Goal: Task Accomplishment & Management: Complete application form

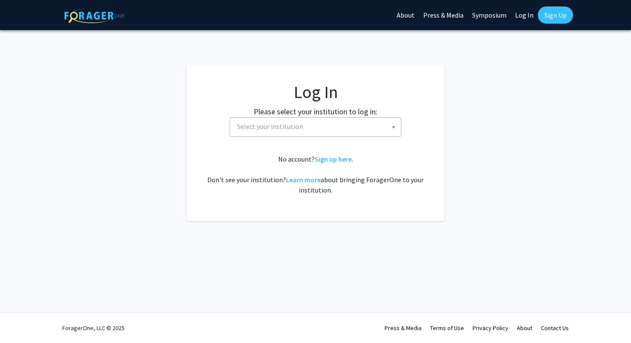
select select
click at [328, 131] on span "Select your institution" at bounding box center [318, 127] width 168 height 18
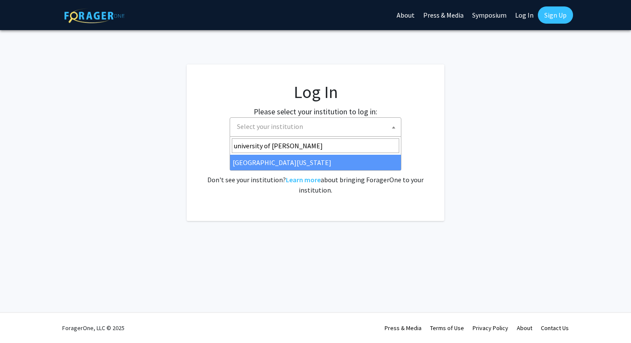
type input "university of ken"
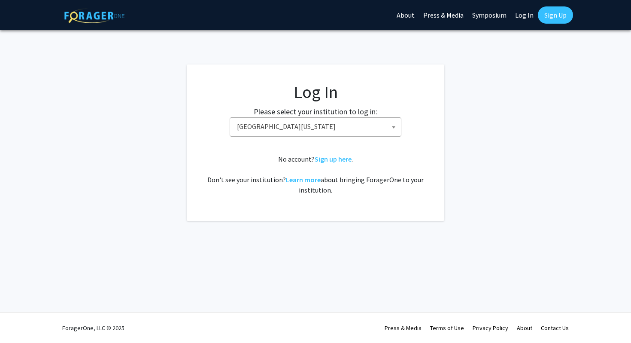
select select "13"
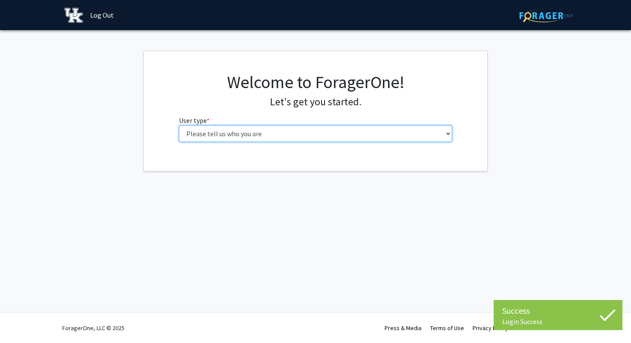
click at [383, 137] on select "Please tell us who you are Undergraduate Student Master's Student Doctoral Cand…" at bounding box center [316, 133] width 274 height 16
select select "1: undergrad"
click at [179, 125] on select "Please tell us who you are Undergraduate Student Master's Student Doctoral Cand…" at bounding box center [316, 133] width 274 height 16
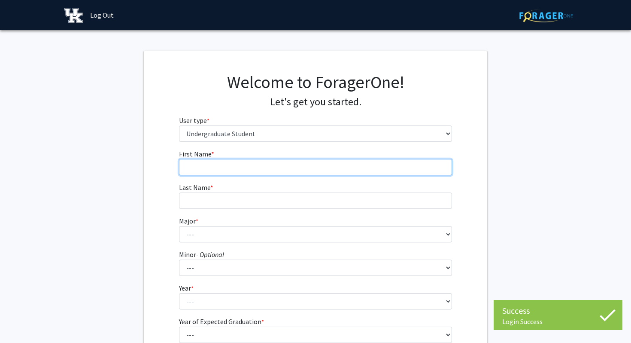
click at [352, 168] on input "First Name * required" at bounding box center [316, 167] width 274 height 16
type input "Nya"
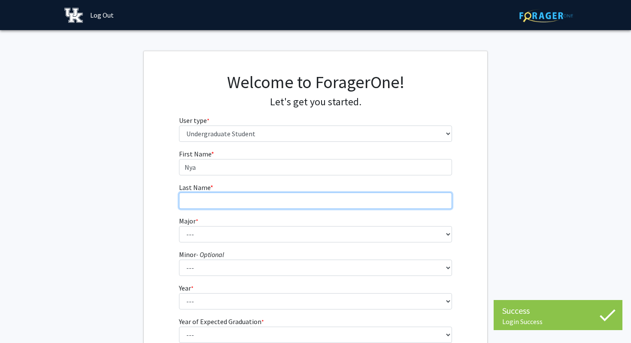
type input "[PERSON_NAME]"
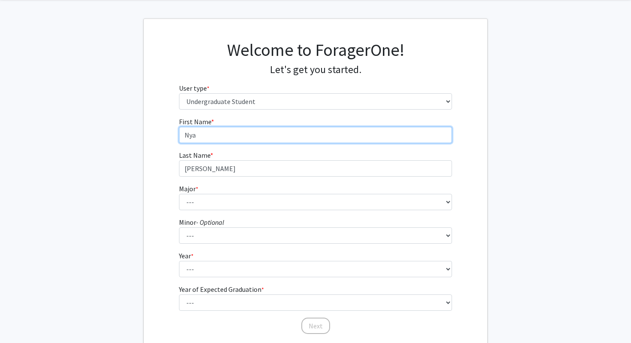
scroll to position [38, 0]
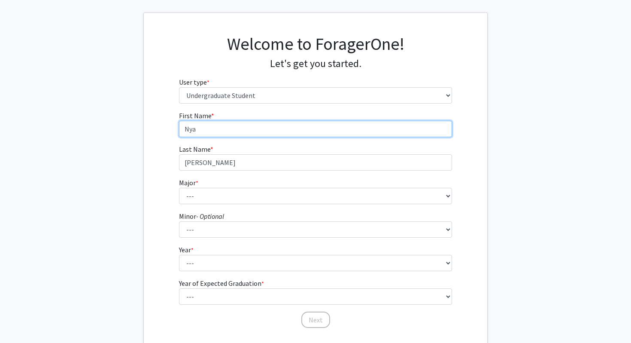
type input "Nya"
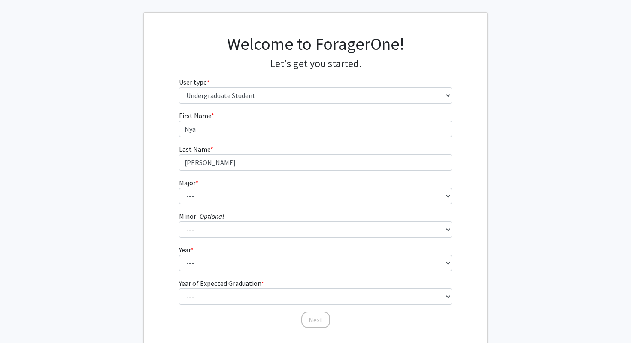
click at [264, 207] on form "First Name * required Nya Last Name * required [PERSON_NAME] Major * required -…" at bounding box center [316, 215] width 274 height 210
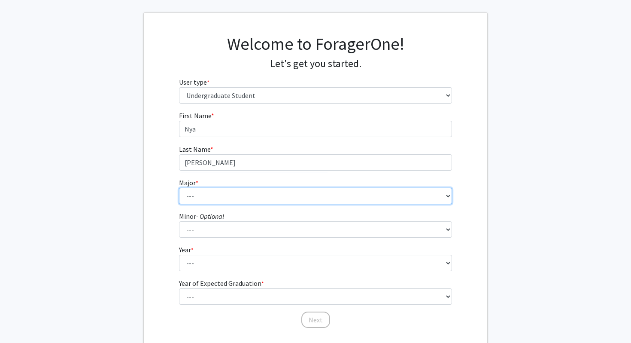
click at [261, 195] on select "--- Accounting Aerospace Engineering African American & Africana Studies Agricu…" at bounding box center [316, 196] width 274 height 16
select select "64: 900"
click at [179, 188] on select "--- Accounting Aerospace Engineering African American & Africana Studies Agricu…" at bounding box center [316, 196] width 274 height 16
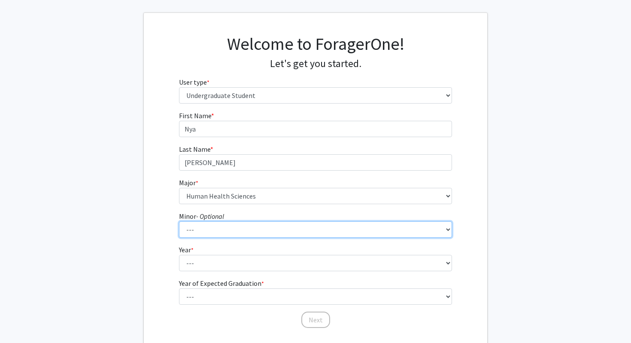
click at [229, 235] on select "--- African American & Africana Studies Agricultural Economics American Studies…" at bounding box center [316, 229] width 274 height 16
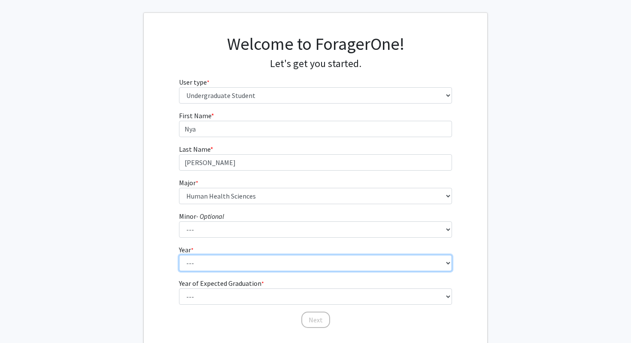
click at [216, 260] on select "--- First-year Sophomore Junior Senior Postbaccalaureate Certificate" at bounding box center [316, 263] width 274 height 16
select select "3: junior"
click at [179, 255] on select "--- First-year Sophomore Junior Senior Postbaccalaureate Certificate" at bounding box center [316, 263] width 274 height 16
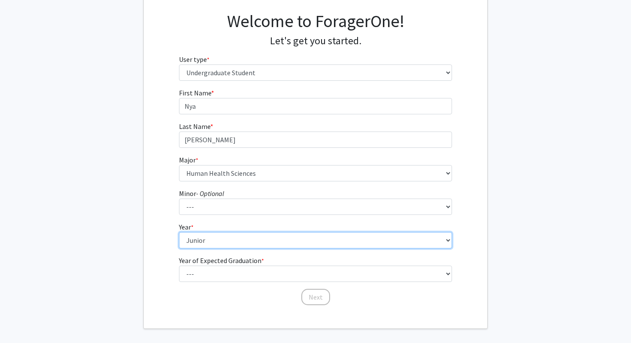
scroll to position [61, 0]
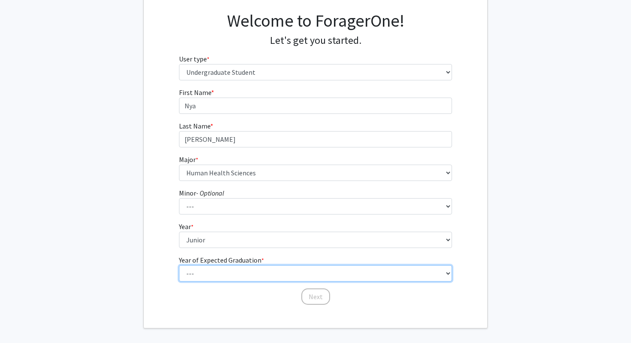
click at [214, 273] on select "--- 2025 2026 2027 2028 2029 2030 2031 2032 2033 2034" at bounding box center [316, 273] width 274 height 16
select select "3: 2027"
click at [179, 265] on select "--- 2025 2026 2027 2028 2029 2030 2031 2032 2033 2034" at bounding box center [316, 273] width 274 height 16
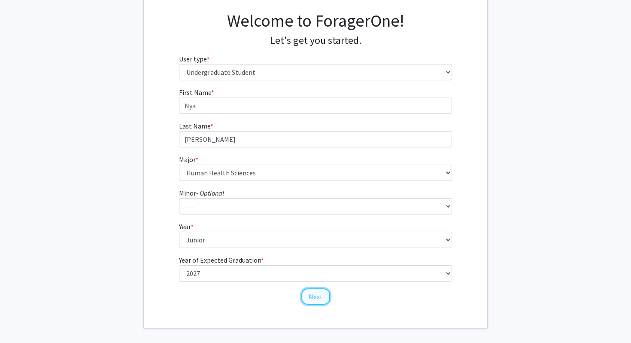
click at [318, 291] on button "Next" at bounding box center [316, 296] width 29 height 16
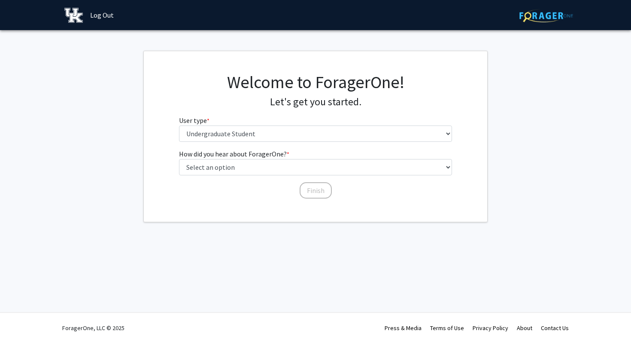
scroll to position [0, 0]
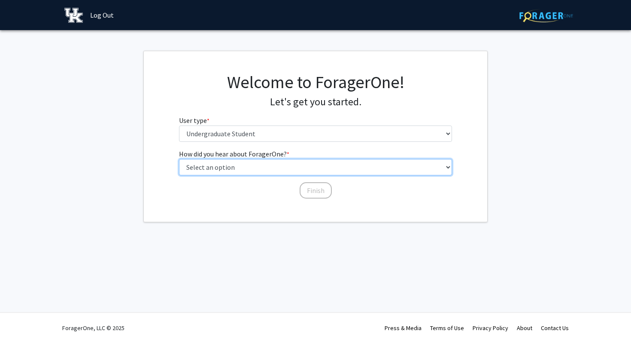
click at [311, 166] on select "Select an option Peer/student recommendation Faculty/staff recommendation Unive…" at bounding box center [316, 167] width 274 height 16
select select "3: university_website"
click at [179, 159] on select "Select an option Peer/student recommendation Faculty/staff recommendation Unive…" at bounding box center [316, 167] width 274 height 16
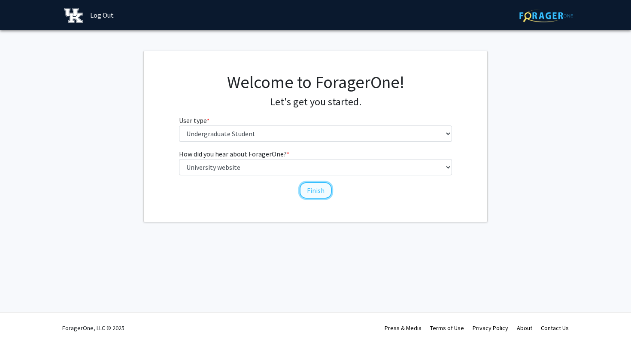
click at [308, 193] on button "Finish" at bounding box center [316, 190] width 32 height 16
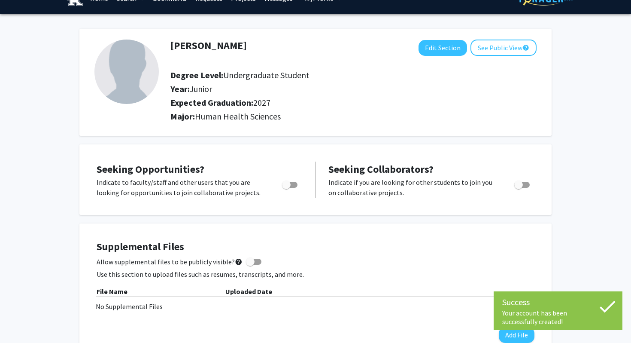
scroll to position [20, 0]
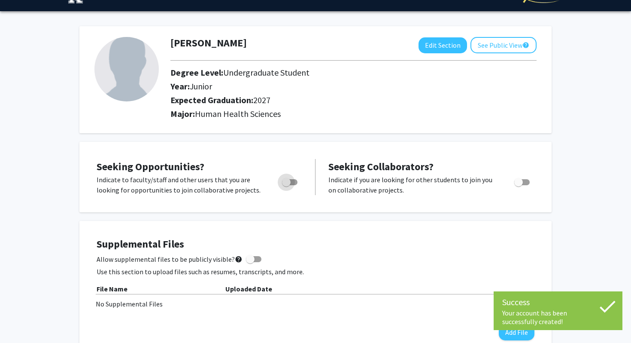
click at [292, 184] on span "Toggle" at bounding box center [289, 182] width 15 height 6
click at [286, 185] on input "Are you actively seeking opportunities?" at bounding box center [286, 185] width 0 height 0
checkbox input "true"
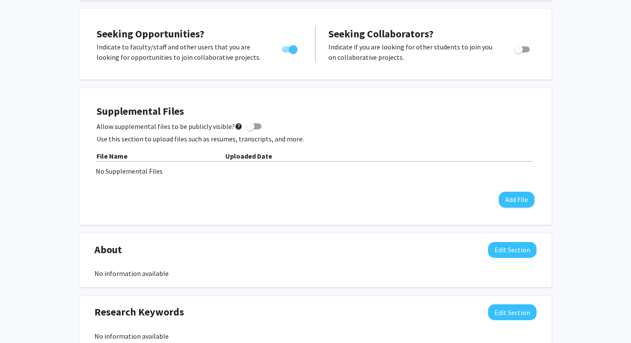
scroll to position [153, 0]
click at [522, 201] on button "Add File" at bounding box center [517, 199] width 36 height 16
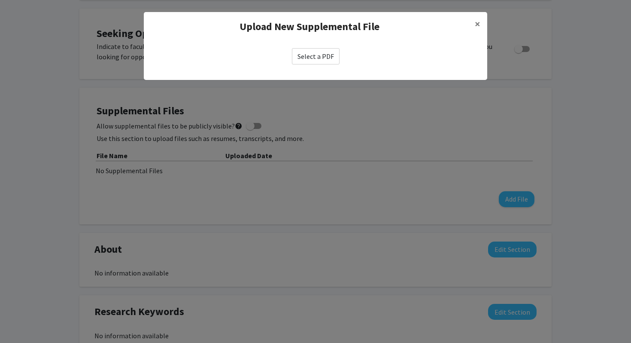
click at [316, 57] on label "Select a PDF" at bounding box center [316, 56] width 48 height 16
click at [0, 0] on input "Select a PDF" at bounding box center [0, 0] width 0 height 0
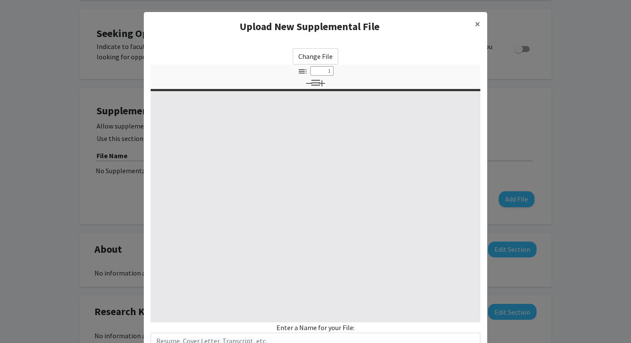
select select "custom"
type input "0"
select select "custom"
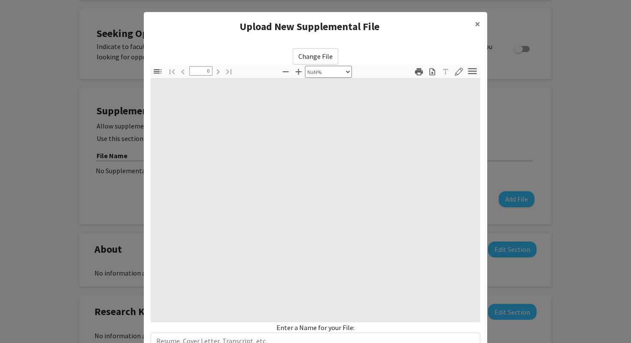
type input "1"
select select "auto"
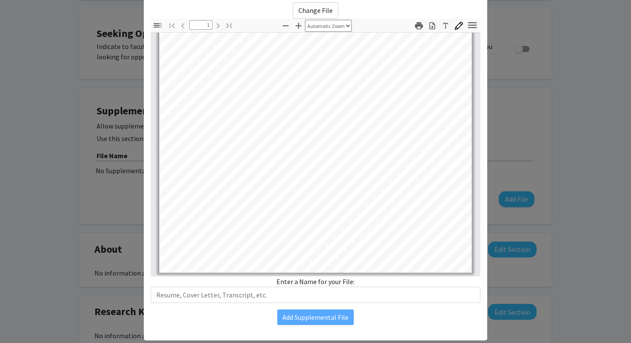
scroll to position [61, 0]
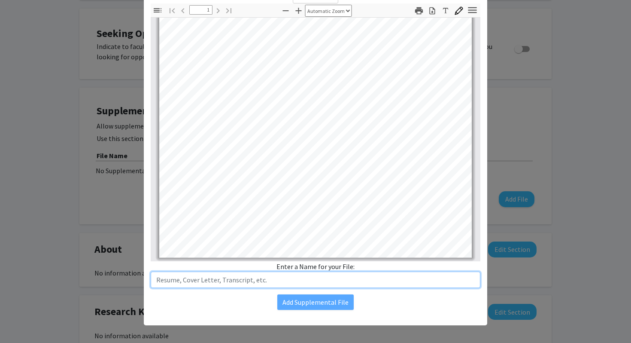
click at [238, 281] on input "text" at bounding box center [316, 279] width 330 height 16
type input "Resume"
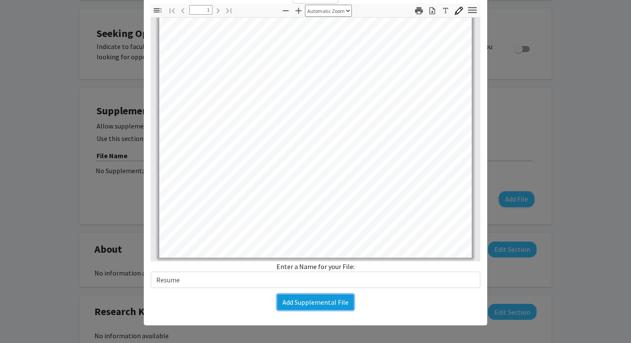
click at [295, 305] on button "Add Supplemental File" at bounding box center [315, 301] width 76 height 15
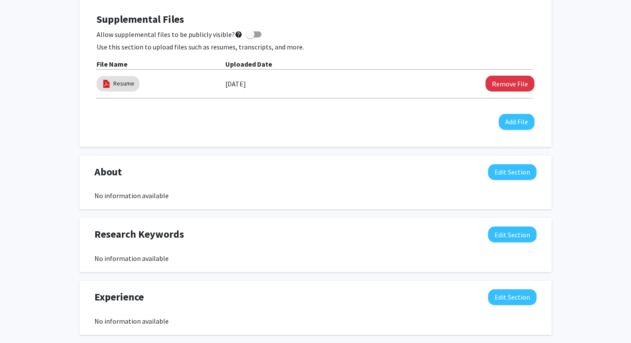
scroll to position [245, 0]
click at [508, 171] on button "Edit Section" at bounding box center [512, 172] width 49 height 16
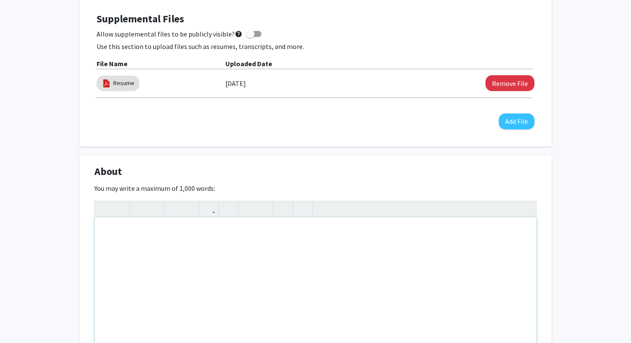
click at [532, 212] on div "Insert link Remove link" at bounding box center [315, 274] width 442 height 146
click at [622, 9] on div "[PERSON_NAME] Edit Section See Public View help Degree Level: Undergraduate Stu…" at bounding box center [315, 261] width 631 height 951
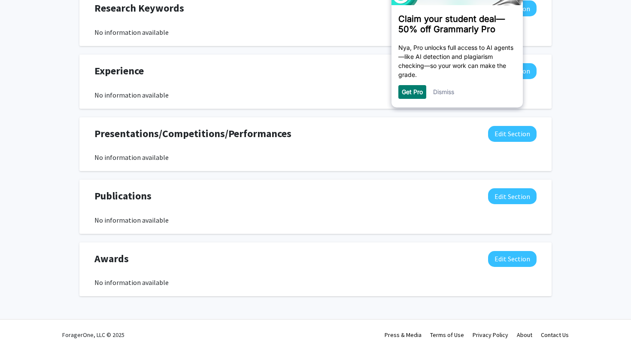
scroll to position [0, 0]
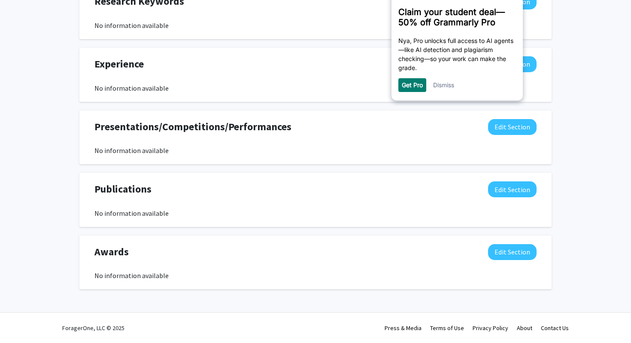
click at [441, 82] on div "Dismiss" at bounding box center [443, 86] width 21 height 14
click at [441, 88] on link "Dismiss" at bounding box center [443, 85] width 21 height 7
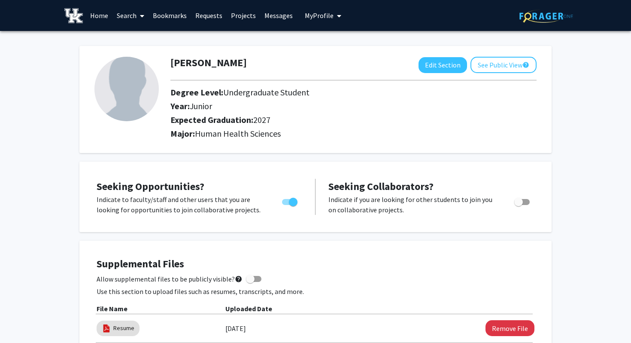
click at [127, 11] on link "Search" at bounding box center [131, 15] width 36 height 30
click at [129, 58] on span "Students" at bounding box center [139, 56] width 52 height 17
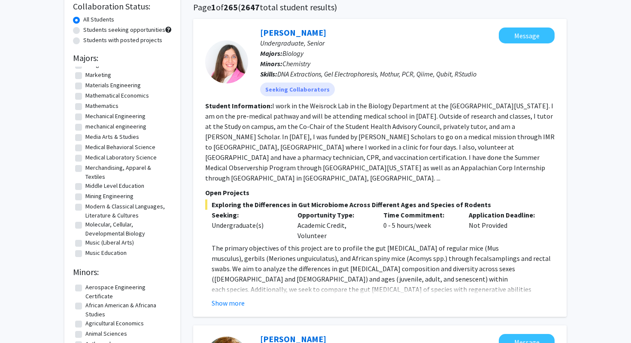
scroll to position [830, 0]
